Goal: Task Accomplishment & Management: Use online tool/utility

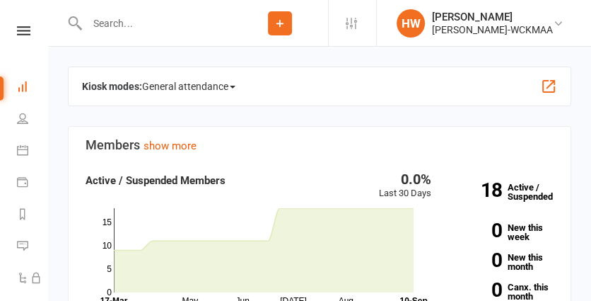
click at [543, 85] on button "button" at bounding box center [548, 86] width 17 height 17
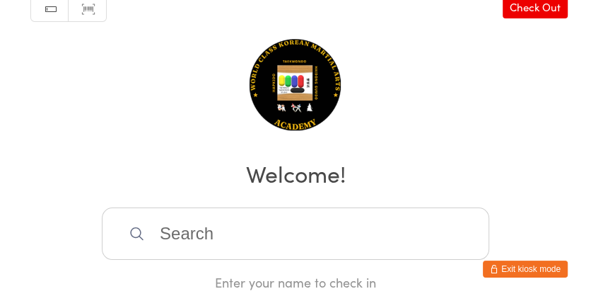
scroll to position [33, 0]
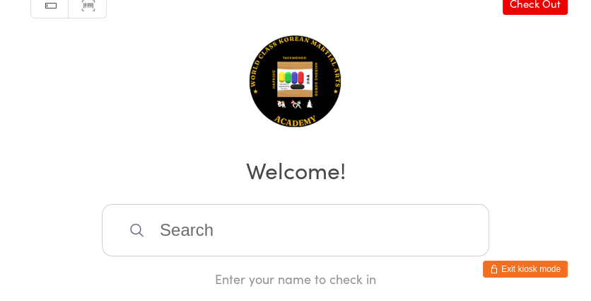
click at [306, 228] on input "search" at bounding box center [296, 230] width 388 height 52
click at [413, 121] on div "Manual search Scanner input Check Out Welcome! Enter your name to check in" at bounding box center [295, 127] width 591 height 320
click at [325, 219] on input "search" at bounding box center [296, 230] width 388 height 52
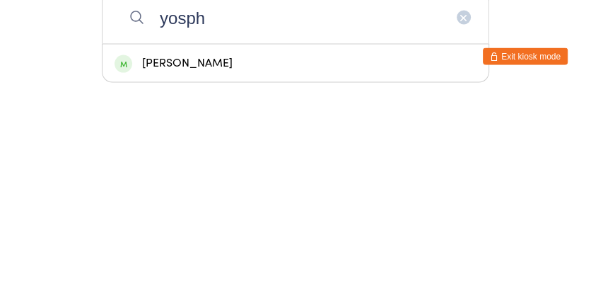
type input "yosph"
click at [224, 282] on div "[PERSON_NAME]" at bounding box center [296, 275] width 362 height 19
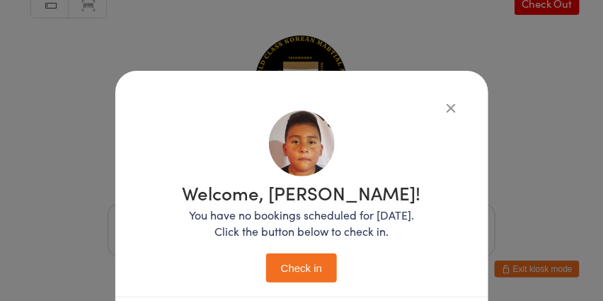
click at [510, 79] on div "Welcome, yoseph! You have no bookings scheduled for today. Click the button bel…" at bounding box center [301, 150] width 603 height 301
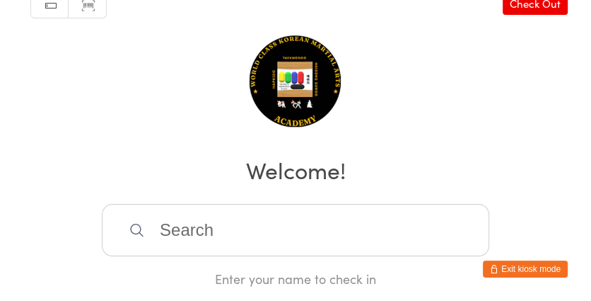
click at [226, 233] on input "search" at bounding box center [296, 230] width 388 height 52
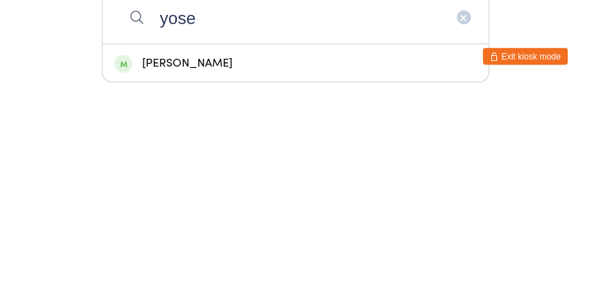
type input "yose"
click at [204, 279] on div "[PERSON_NAME]" at bounding box center [296, 275] width 362 height 19
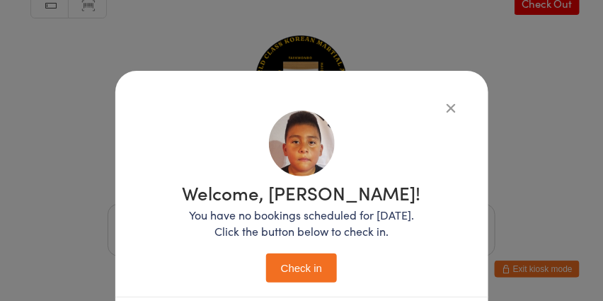
click at [303, 262] on button "Check in" at bounding box center [301, 267] width 71 height 29
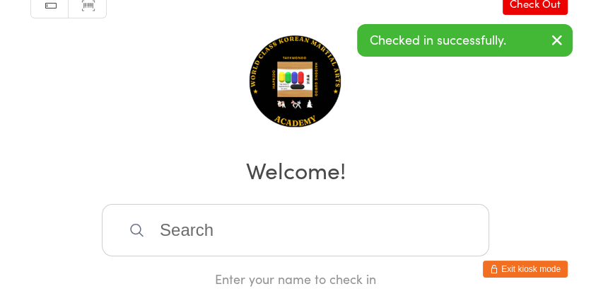
click at [397, 220] on input "search" at bounding box center [296, 230] width 388 height 52
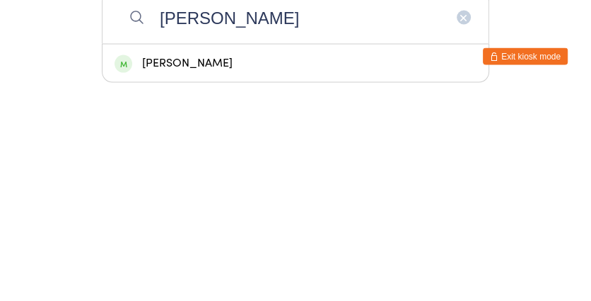
type input "oliver"
click at [243, 284] on div "[PERSON_NAME]" at bounding box center [296, 275] width 362 height 19
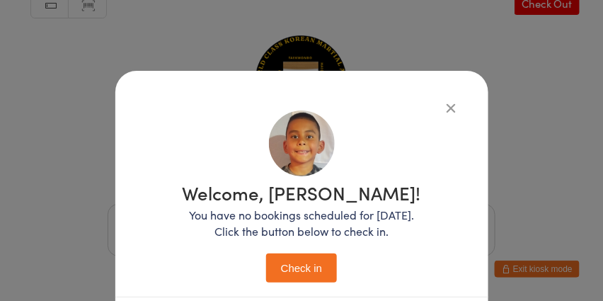
click at [331, 110] on div "Welcome, oliver! You have no bookings scheduled for today. Click the button bel…" at bounding box center [302, 230] width 316 height 262
click at [311, 260] on button "Check in" at bounding box center [301, 267] width 71 height 29
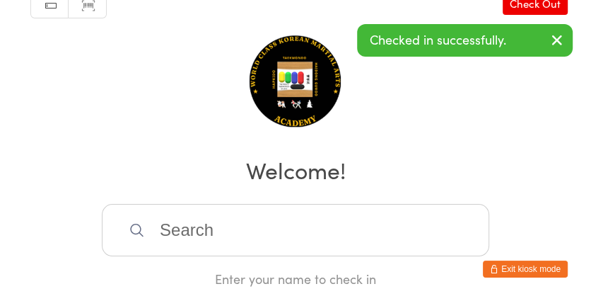
click at [208, 229] on input "search" at bounding box center [296, 230] width 388 height 52
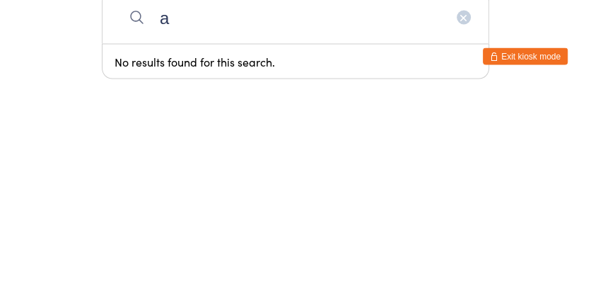
type input "abra"
click at [152, 267] on div "[PERSON_NAME]" at bounding box center [296, 275] width 362 height 19
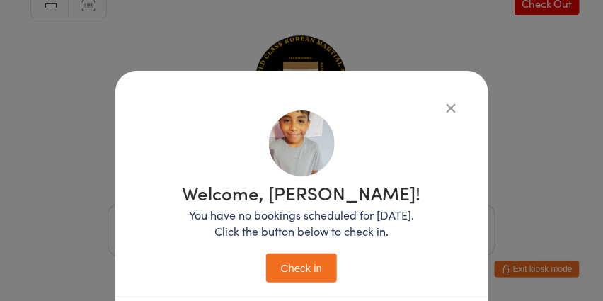
click at [303, 117] on img at bounding box center [302, 143] width 66 height 66
click at [298, 272] on button "Check in" at bounding box center [301, 267] width 71 height 29
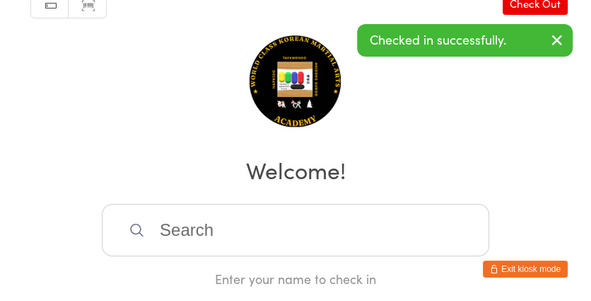
click at [430, 233] on input "search" at bounding box center [296, 230] width 388 height 52
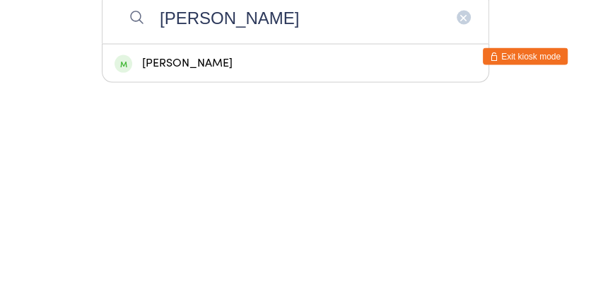
type input "amy"
click at [320, 284] on div "[PERSON_NAME]" at bounding box center [296, 275] width 386 height 37
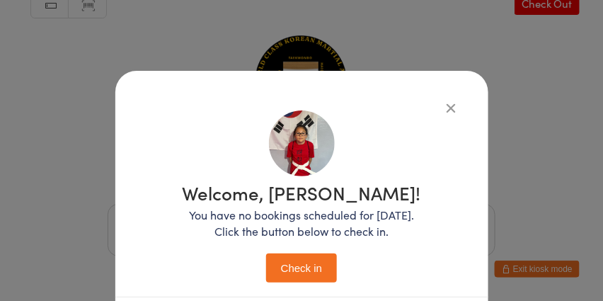
click at [371, 105] on div "Welcome, Amy! You have no bookings scheduled for today. Click the button below …" at bounding box center [302, 230] width 316 height 262
click at [307, 267] on button "Check in" at bounding box center [301, 267] width 71 height 29
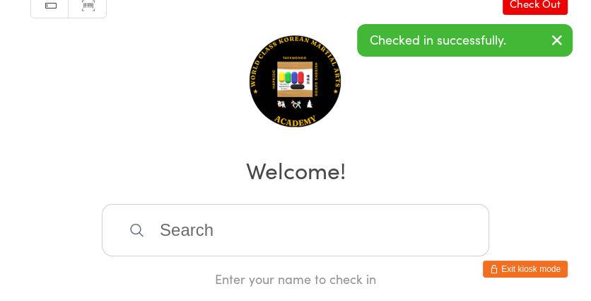
click at [407, 224] on input "search" at bounding box center [296, 230] width 388 height 52
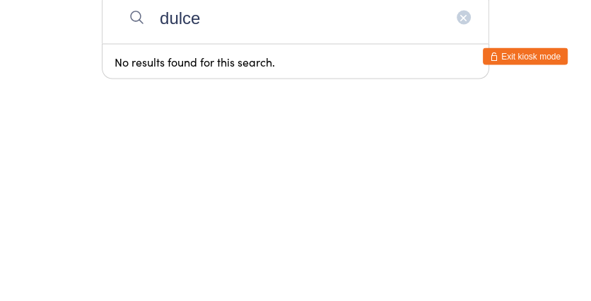
type input "dulce"
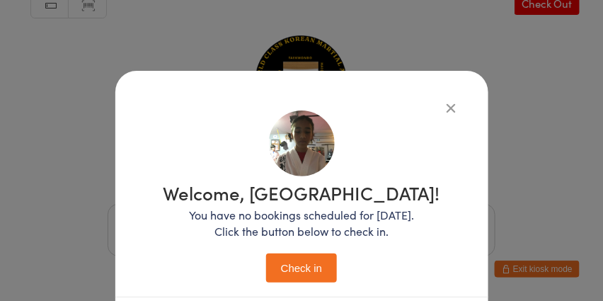
click at [373, 100] on div "Welcome, Dulce! You have no bookings scheduled for today. Click the button belo…" at bounding box center [302, 230] width 316 height 262
click at [393, 105] on div "Welcome, Dulce! You have no bookings scheduled for today. Click the button belo…" at bounding box center [302, 230] width 316 height 262
click at [398, 108] on div "Welcome, Dulce! You have no bookings scheduled for today. Click the button belo…" at bounding box center [302, 230] width 316 height 262
click at [295, 262] on button "Check in" at bounding box center [301, 267] width 71 height 29
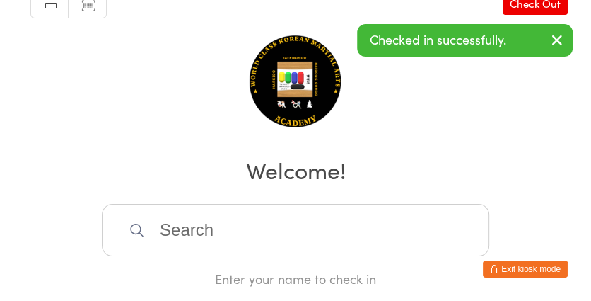
click at [341, 224] on input "search" at bounding box center [296, 230] width 388 height 52
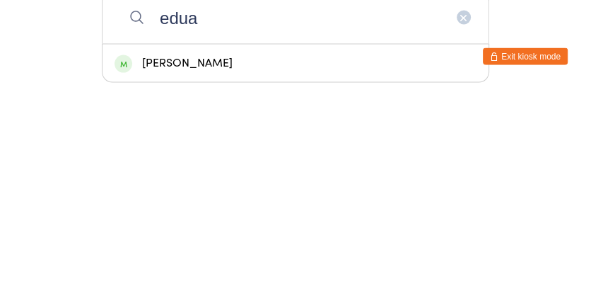
type input "edua"
click at [365, 290] on div "Eduardo Grijalva" at bounding box center [296, 275] width 386 height 37
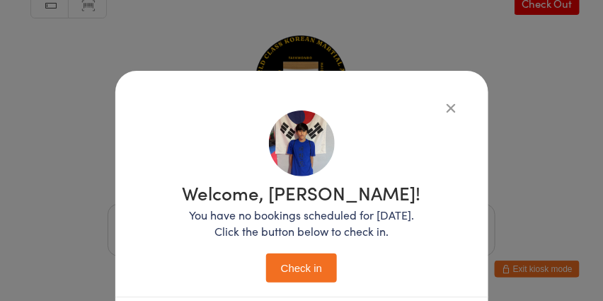
click at [291, 257] on button "Check in" at bounding box center [301, 267] width 71 height 29
